Goal: Information Seeking & Learning: Understand process/instructions

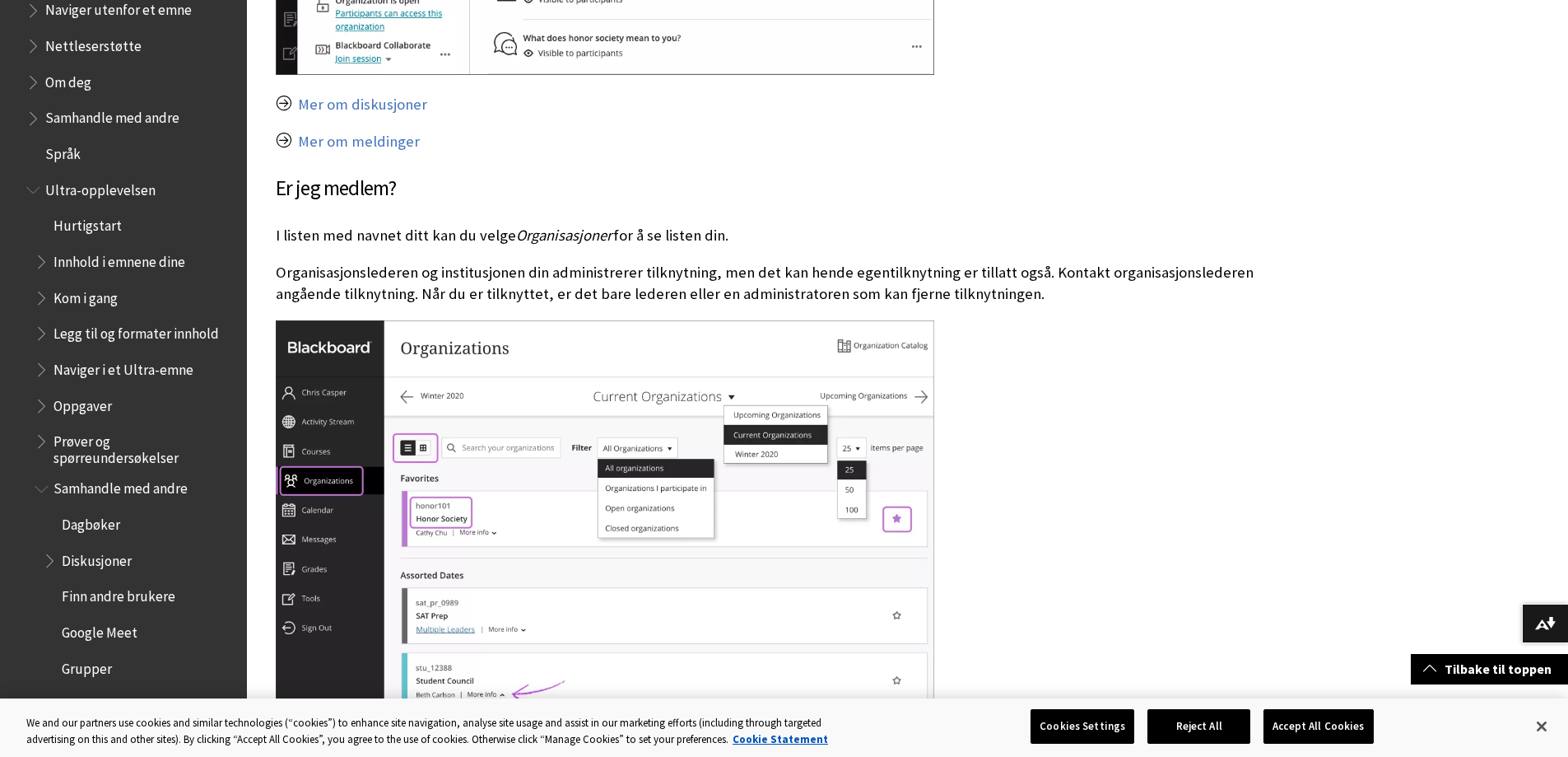
scroll to position [988, 0]
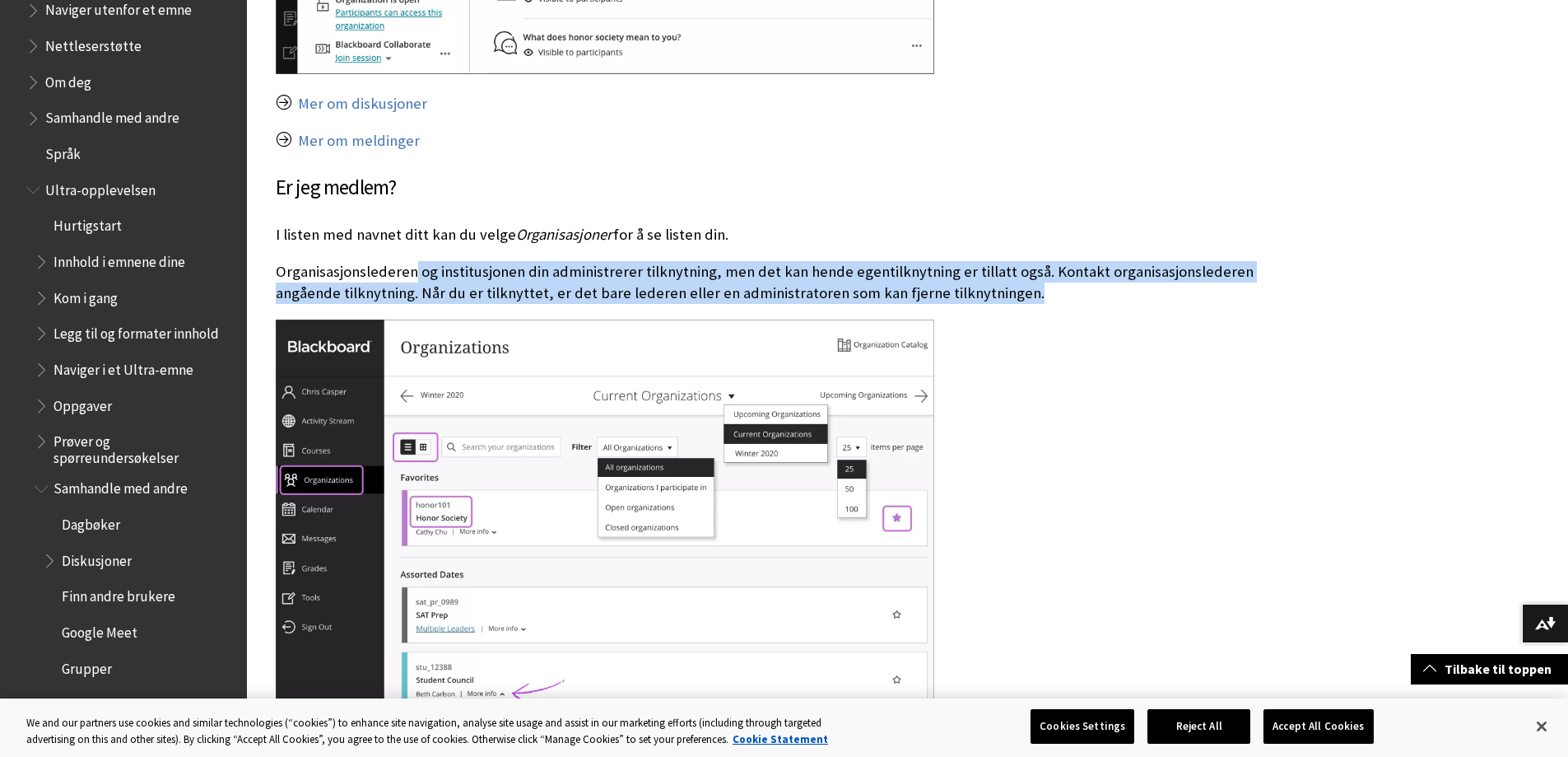
drag, startPoint x: 416, startPoint y: 264, endPoint x: 1098, endPoint y: 307, distance: 683.4
click at [1098, 307] on div "Organisasjoner Institusjoner har organisasjoner av forskjellige typer – noen er…" at bounding box center [786, 359] width 1021 height 1546
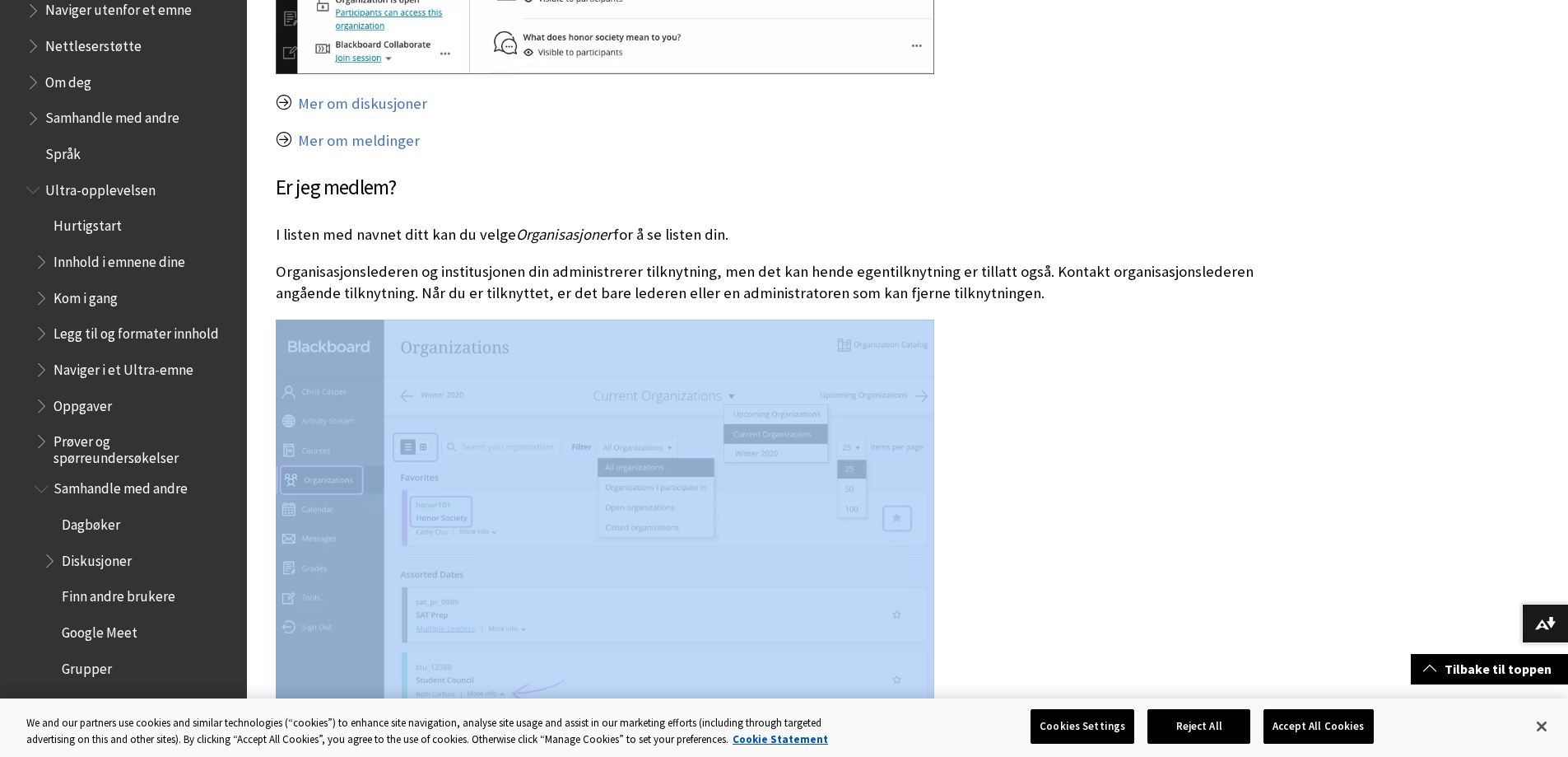
click at [1098, 307] on div "Organisasjoner Institusjoner har organisasjoner av forskjellige typer – noen er…" at bounding box center [786, 359] width 1021 height 1546
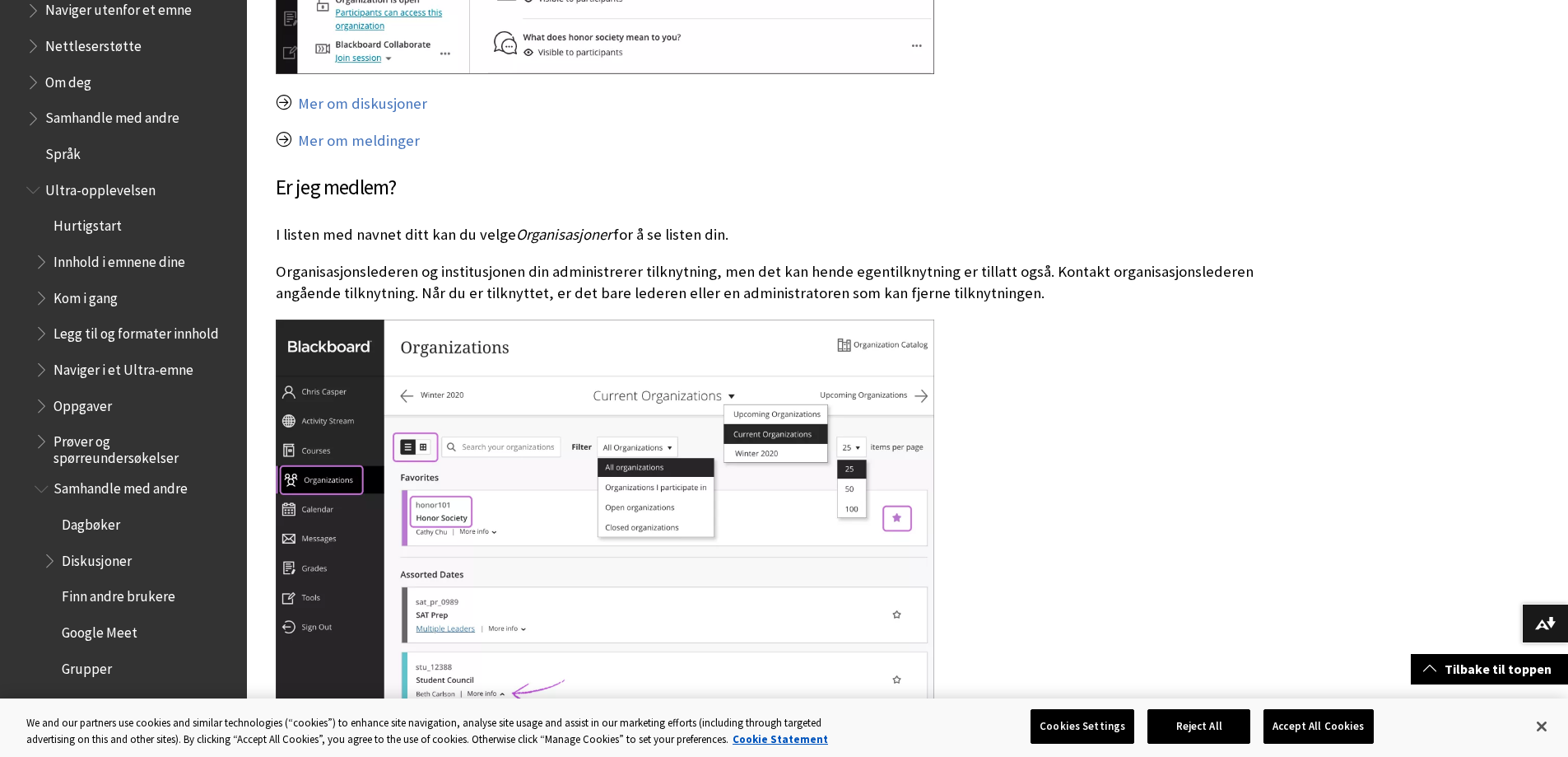
click at [1066, 290] on p "Organisasjonslederen og institusjonen din administrerer tilknytning, men det ka…" at bounding box center [786, 282] width 1021 height 42
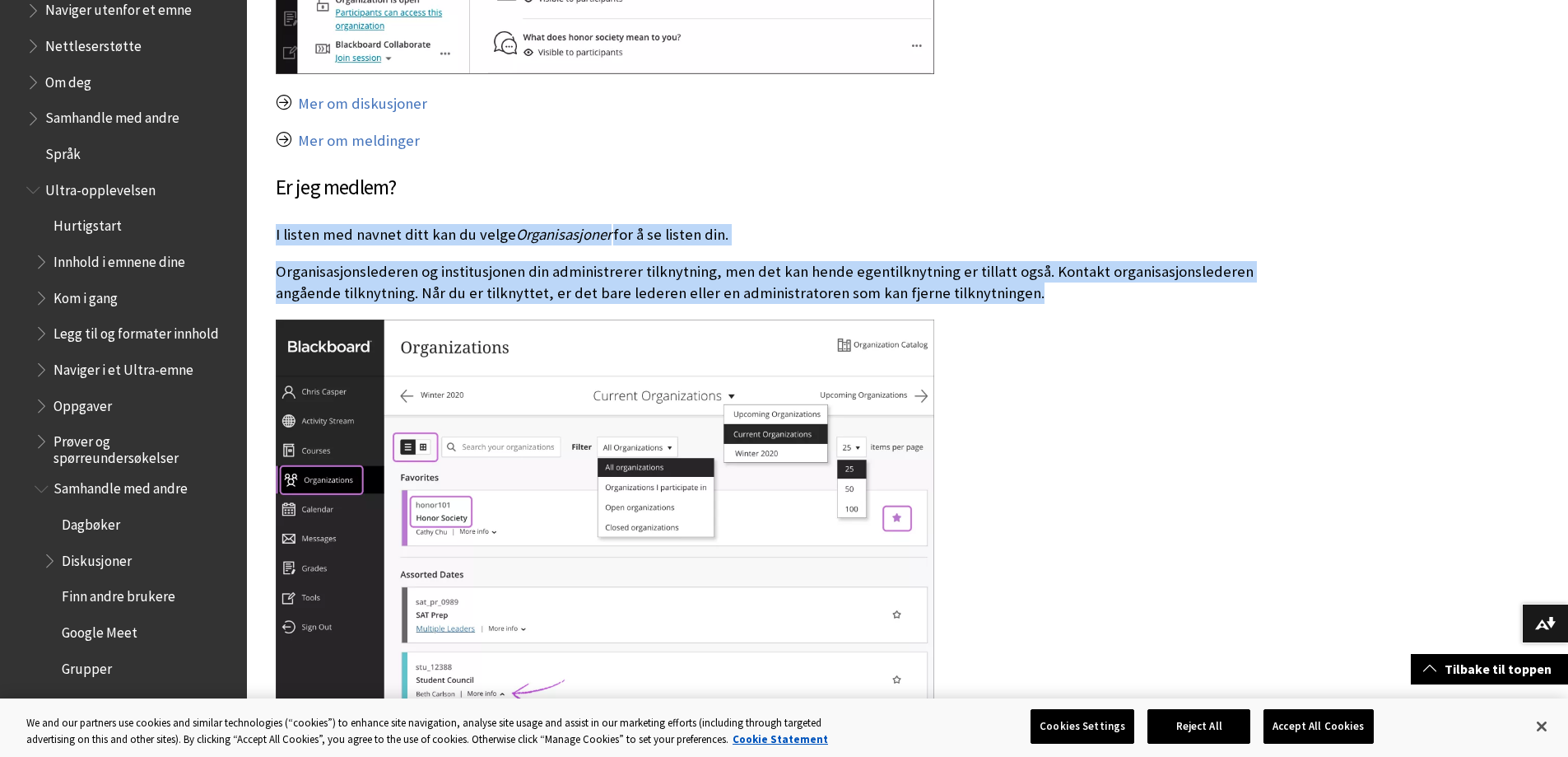
drag, startPoint x: 1066, startPoint y: 290, endPoint x: 1008, endPoint y: 225, distance: 87.1
click at [1008, 225] on div "Organisasjoner Institusjoner har organisasjoner av forskjellige typer – noen er…" at bounding box center [786, 359] width 1021 height 1546
click at [1008, 225] on p "I listen med navnet ditt kan du velge Organisasjoner for å se listen din." at bounding box center [786, 234] width 1021 height 22
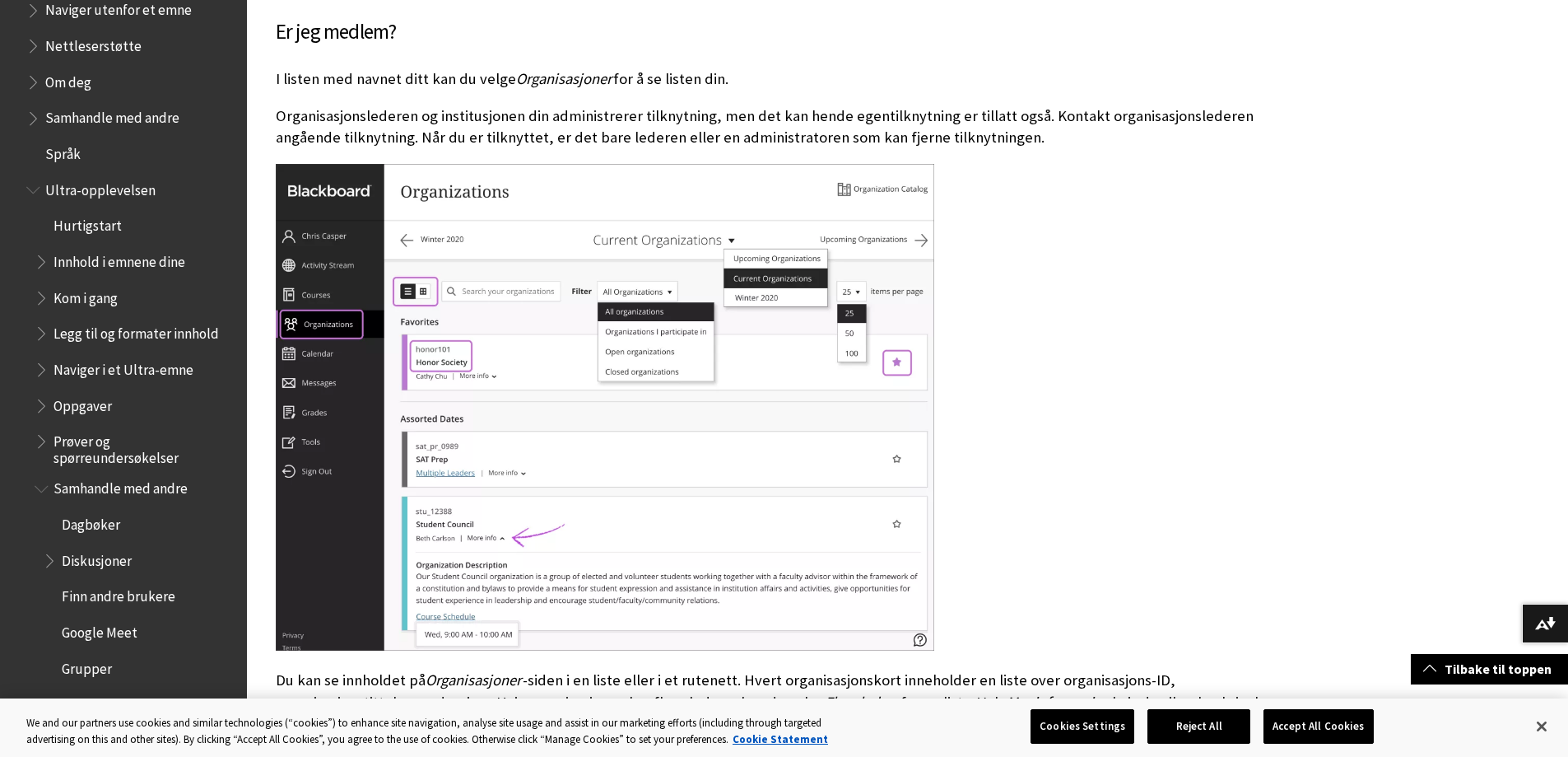
scroll to position [1152, 0]
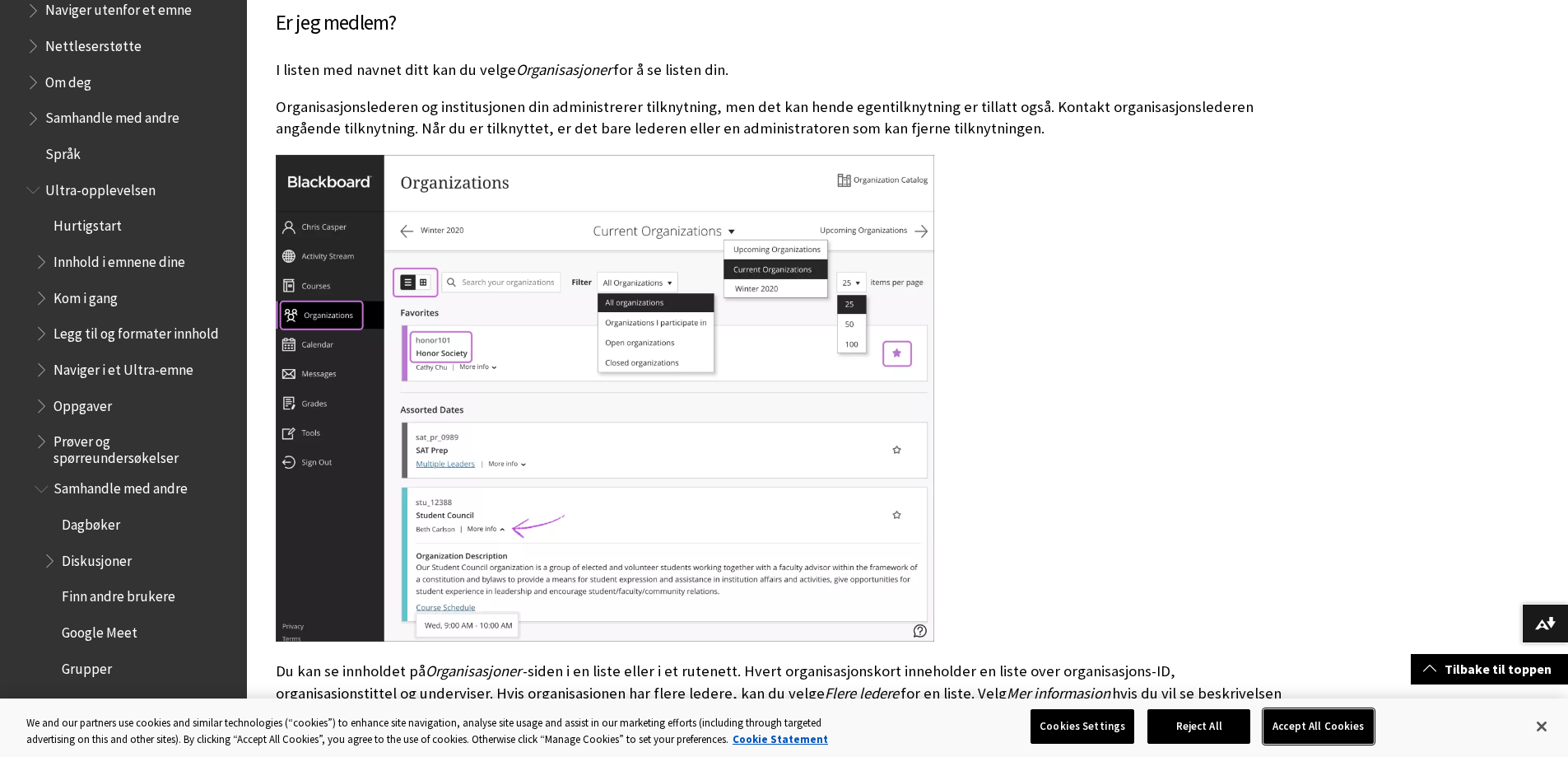
click at [1348, 736] on button "Accept All Cookies" at bounding box center [1318, 726] width 110 height 35
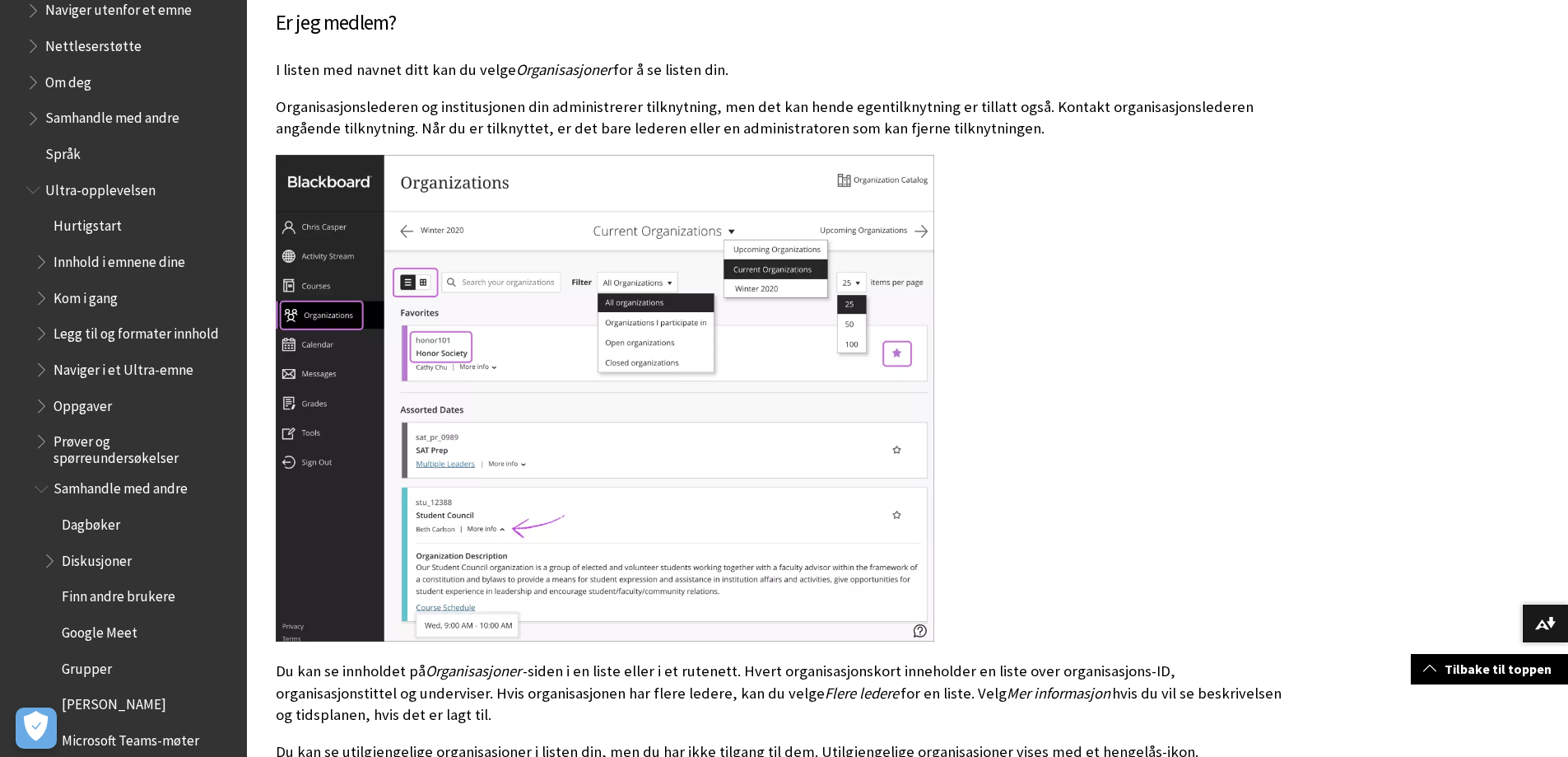
scroll to position [1235, 0]
